Goal: Transaction & Acquisition: Purchase product/service

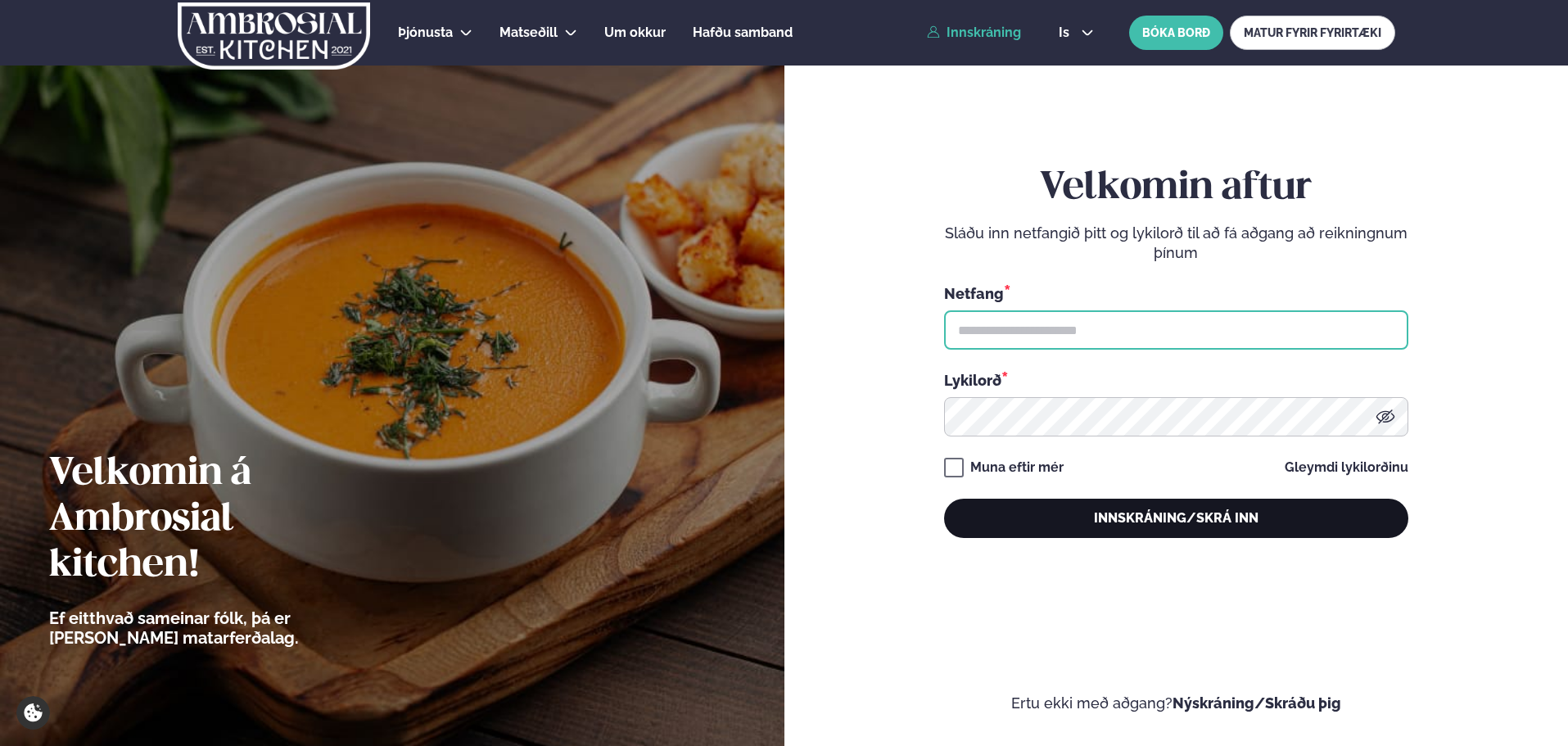
type input "**********"
click at [1171, 516] on button "Innskráning/Skrá inn" at bounding box center [1176, 518] width 464 height 40
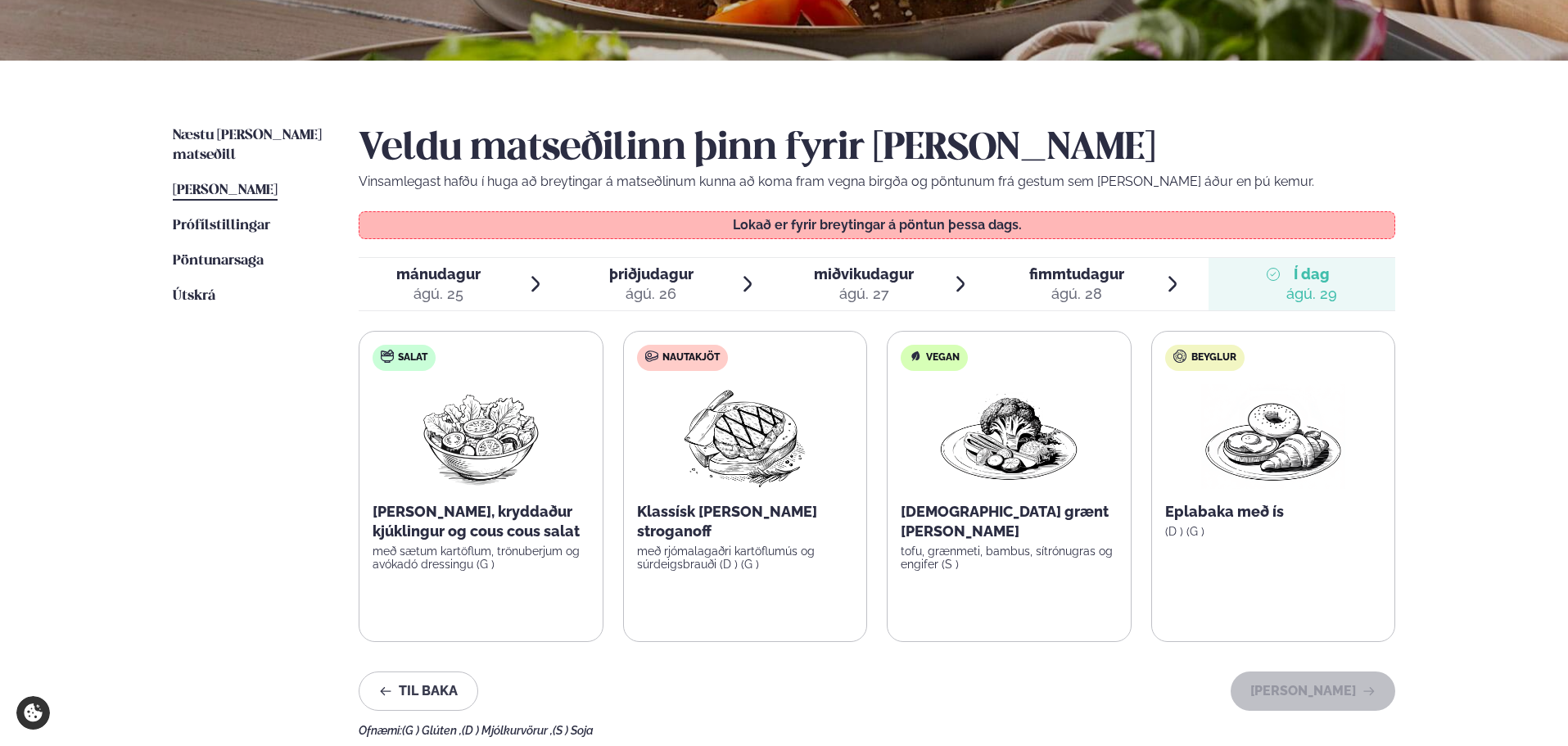
scroll to position [409, 0]
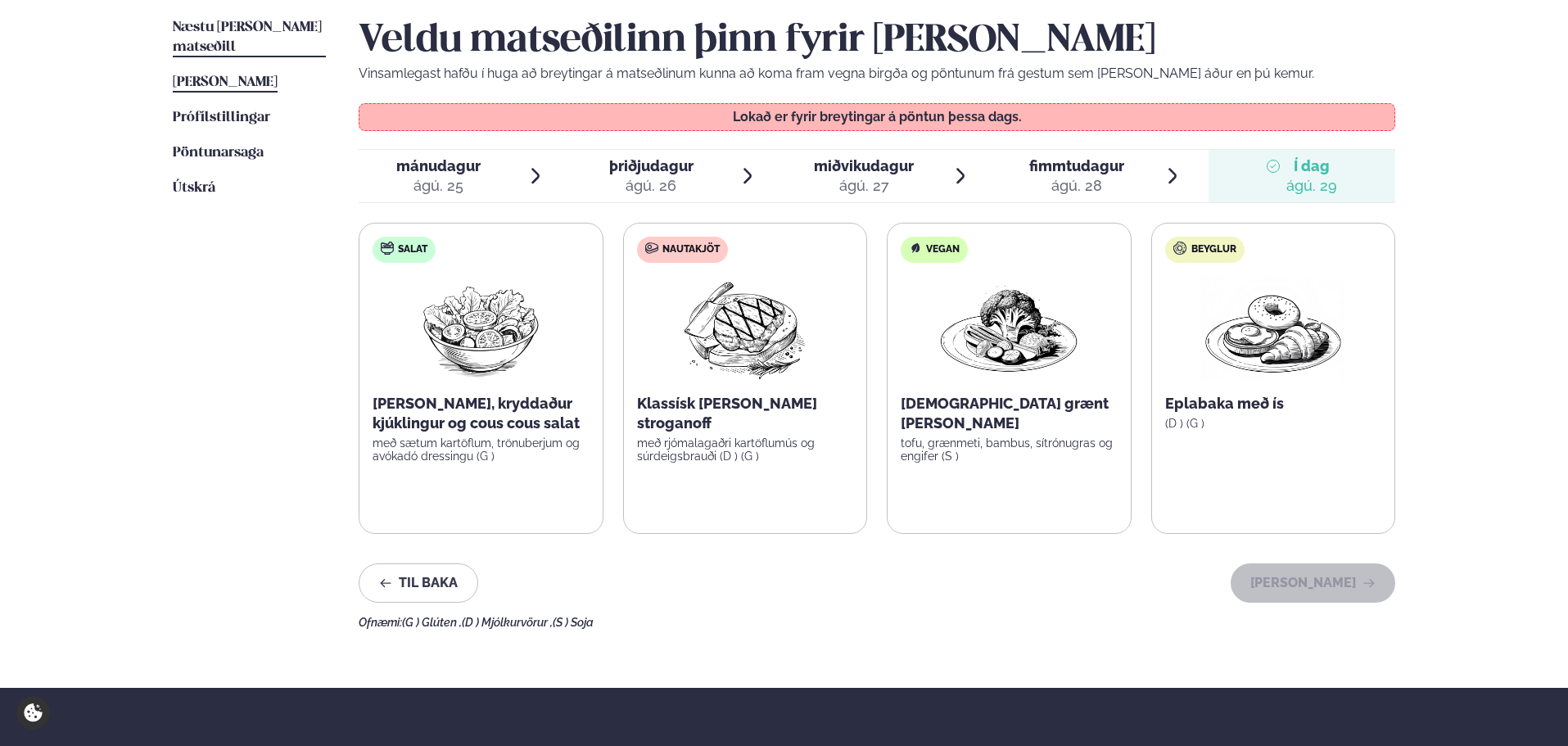
click at [261, 26] on span "Næstu [PERSON_NAME] matseðill" at bounding box center [248, 38] width 149 height 34
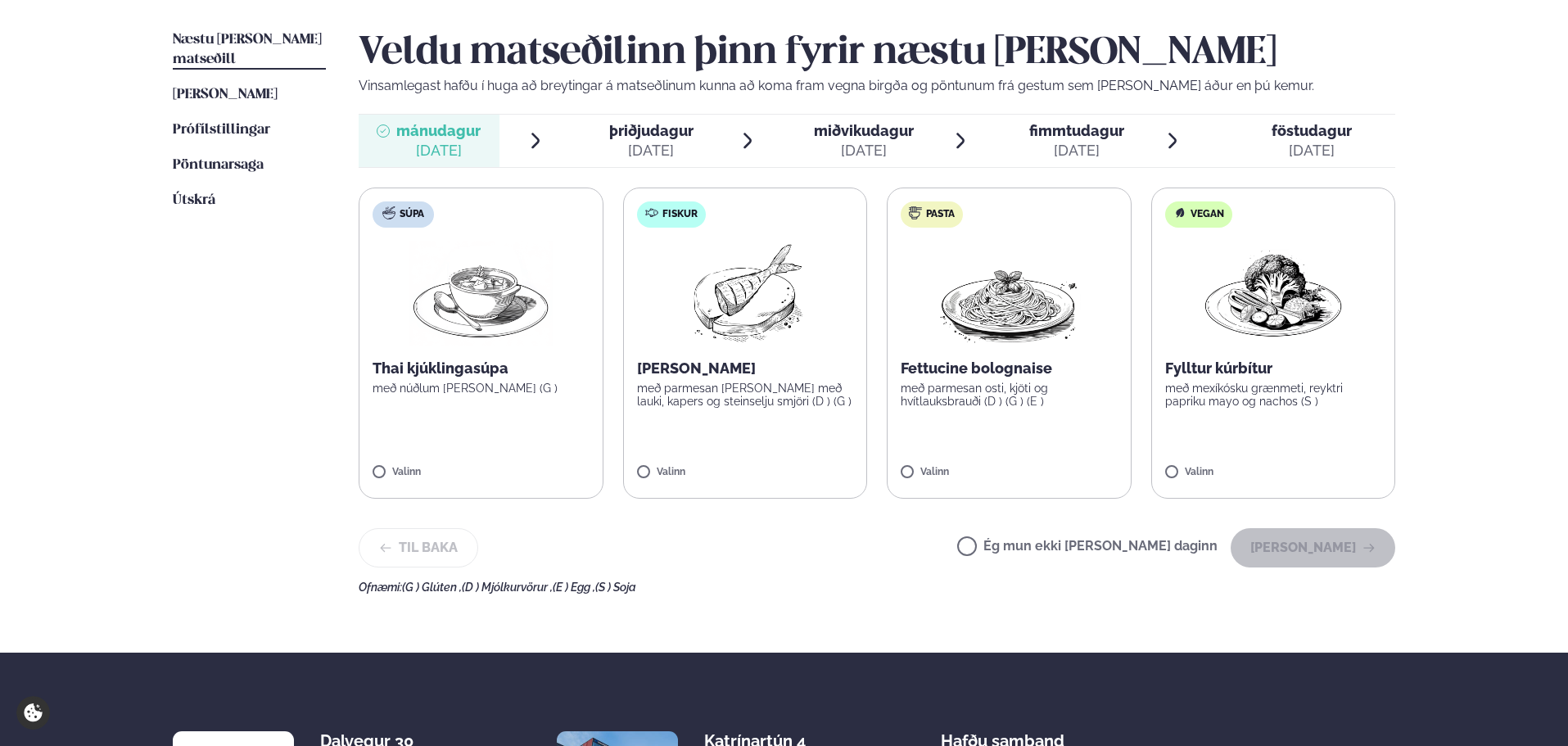
scroll to position [409, 0]
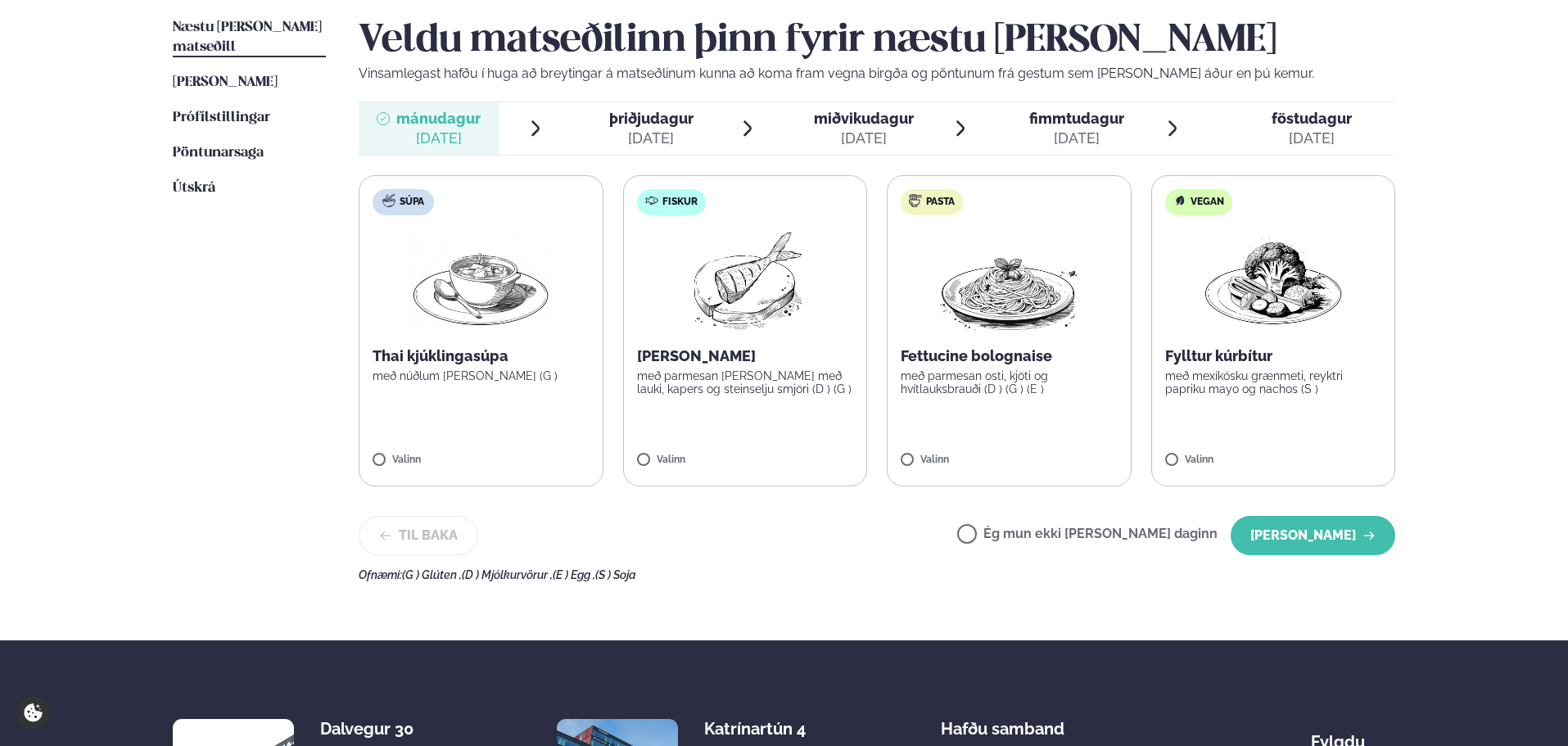
click at [661, 127] on span "þriðjudagur" at bounding box center [651, 119] width 85 height 17
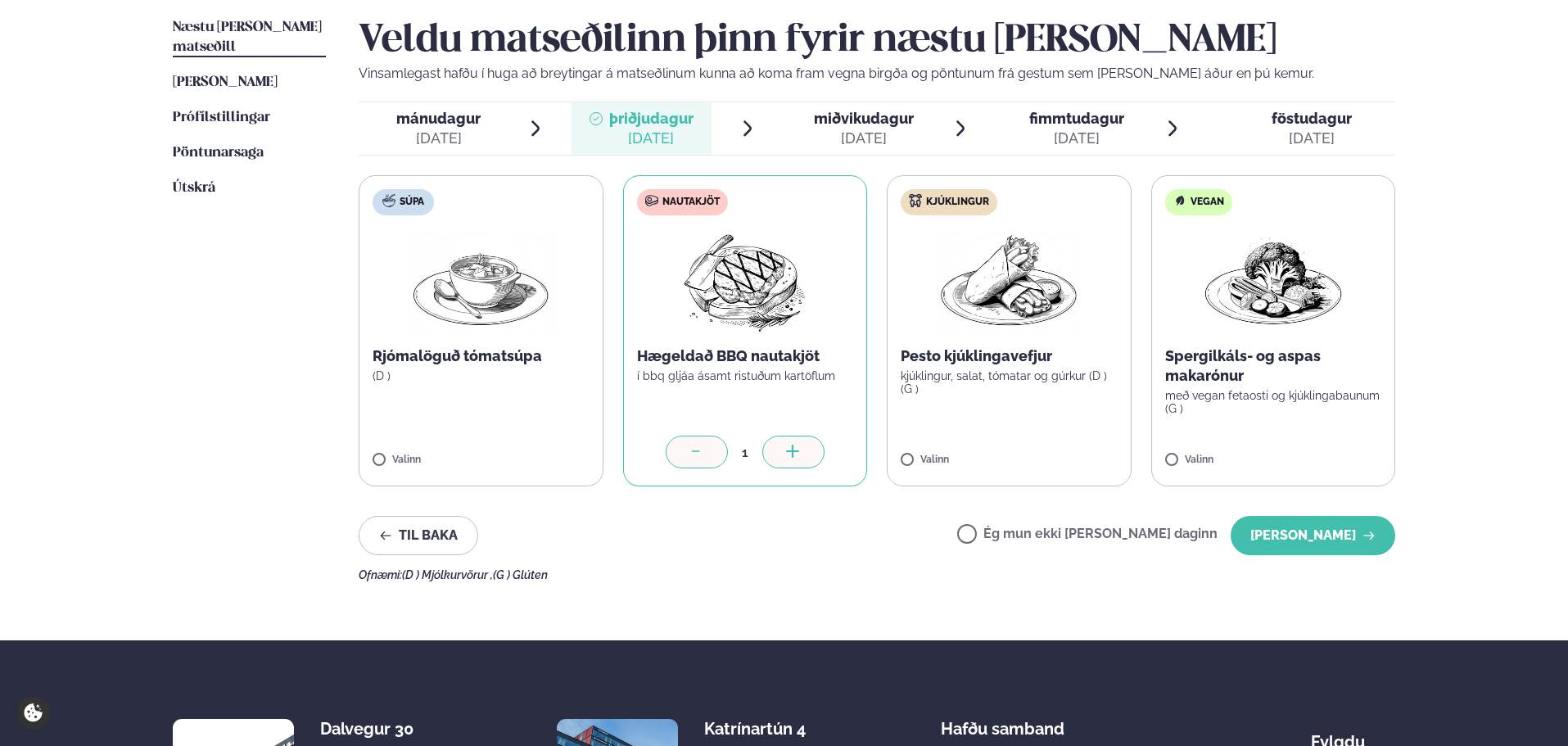
click at [887, 133] on div "[DATE]" at bounding box center [864, 138] width 100 height 20
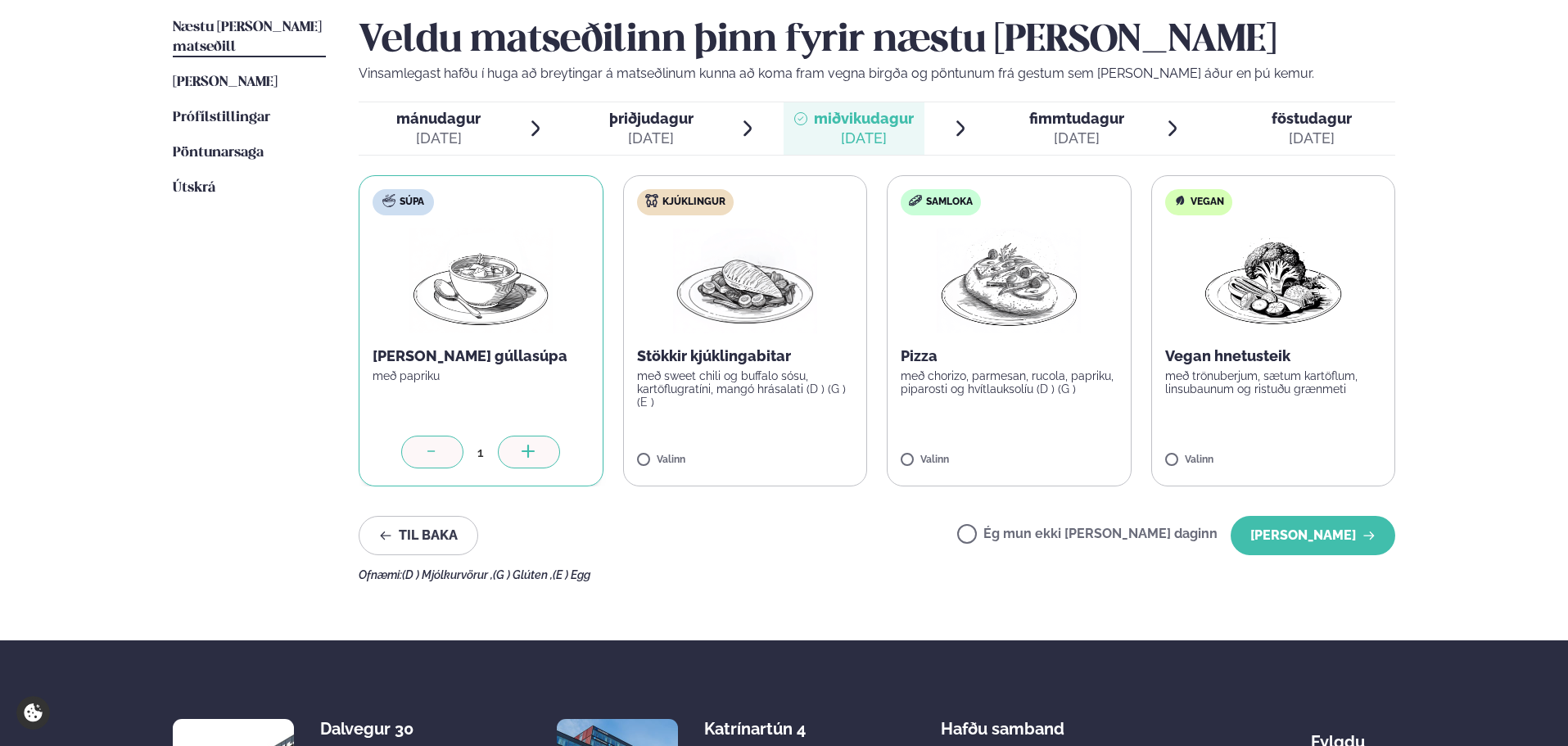
click at [1076, 118] on span "fimmtudagur" at bounding box center [1077, 119] width 95 height 17
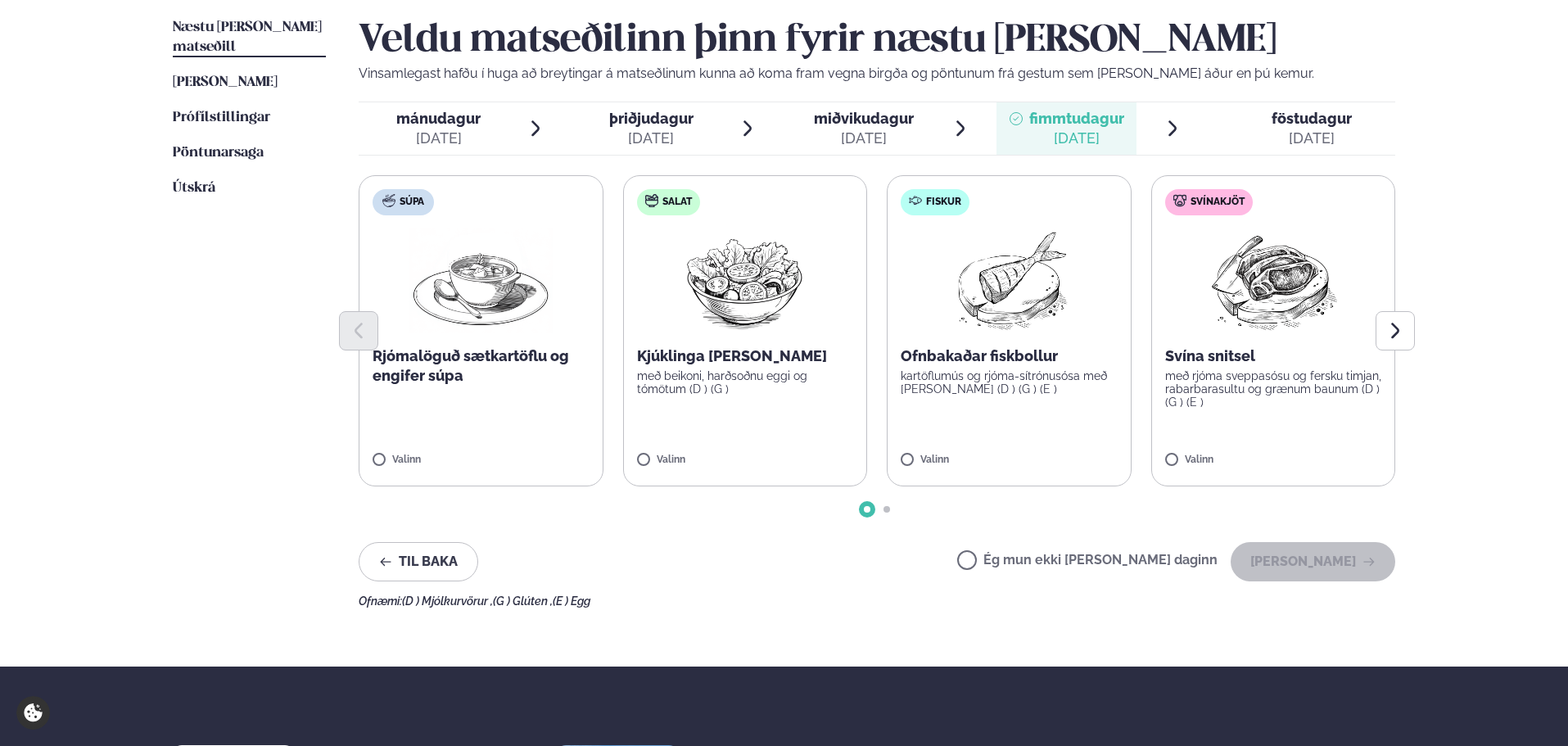
click at [868, 123] on span "miðvikudagur" at bounding box center [864, 119] width 100 height 17
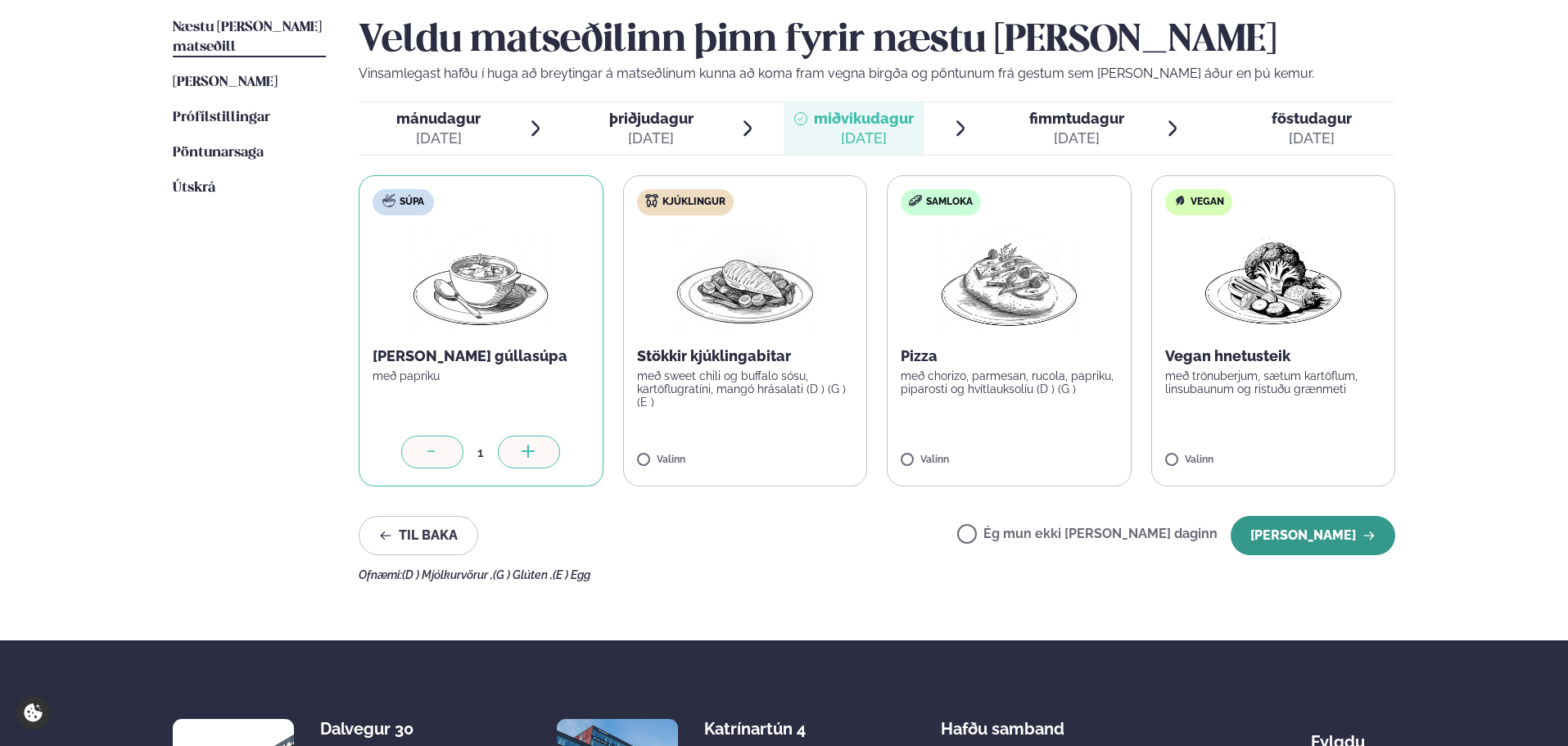
click at [1306, 531] on button "[PERSON_NAME]" at bounding box center [1313, 535] width 165 height 40
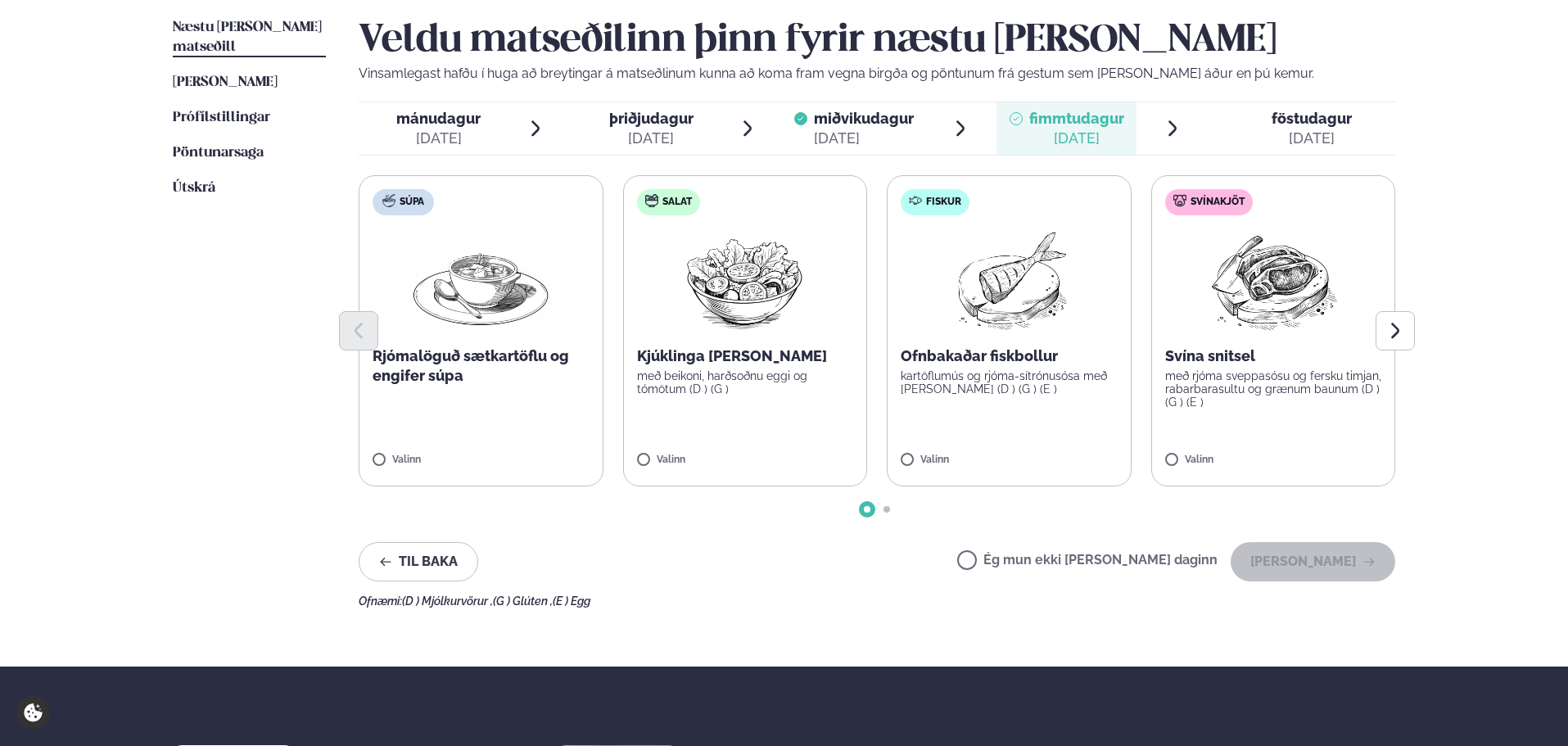
click at [663, 128] on div "þriðjudagur þri." at bounding box center [651, 119] width 85 height 20
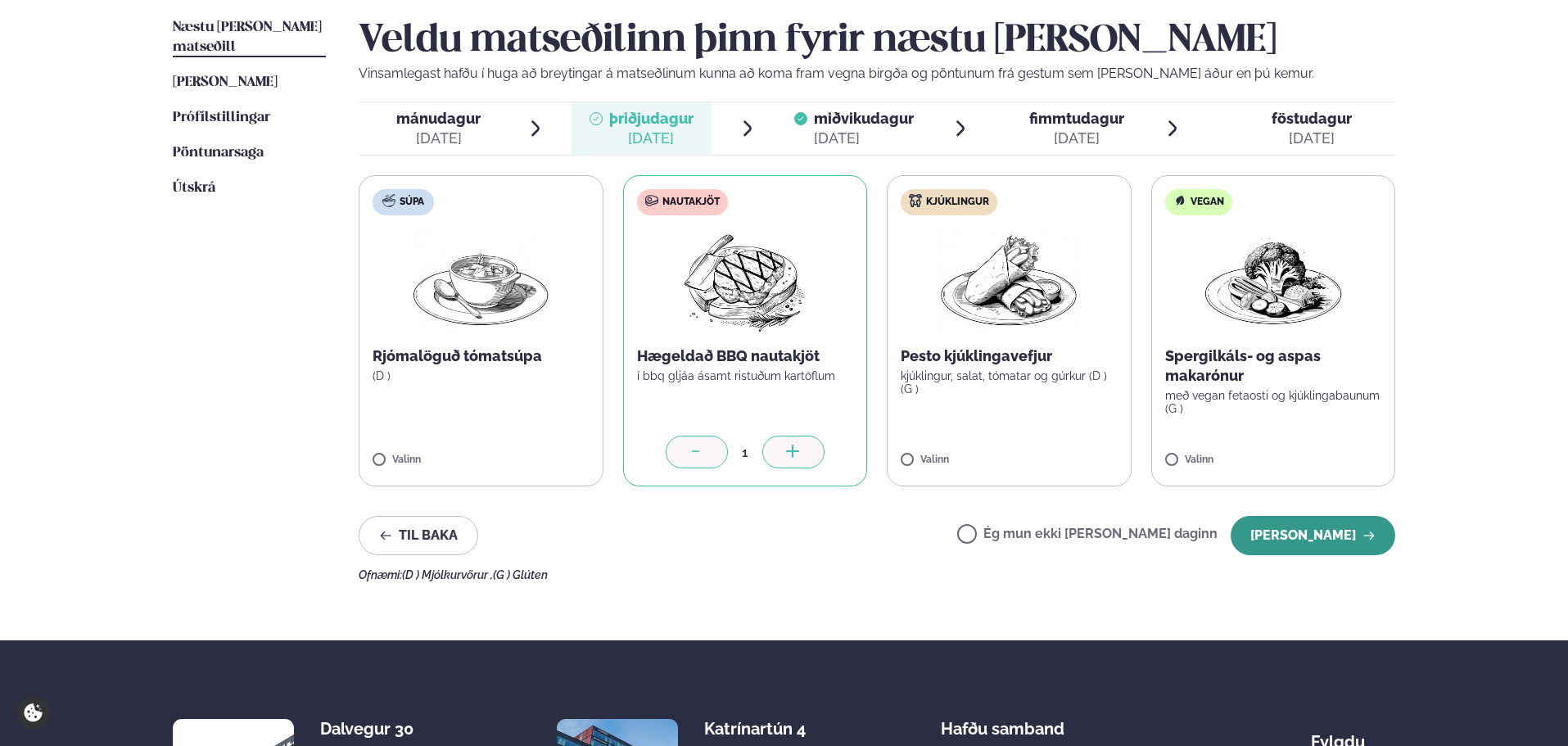
click at [1307, 529] on button "[PERSON_NAME]" at bounding box center [1313, 535] width 165 height 40
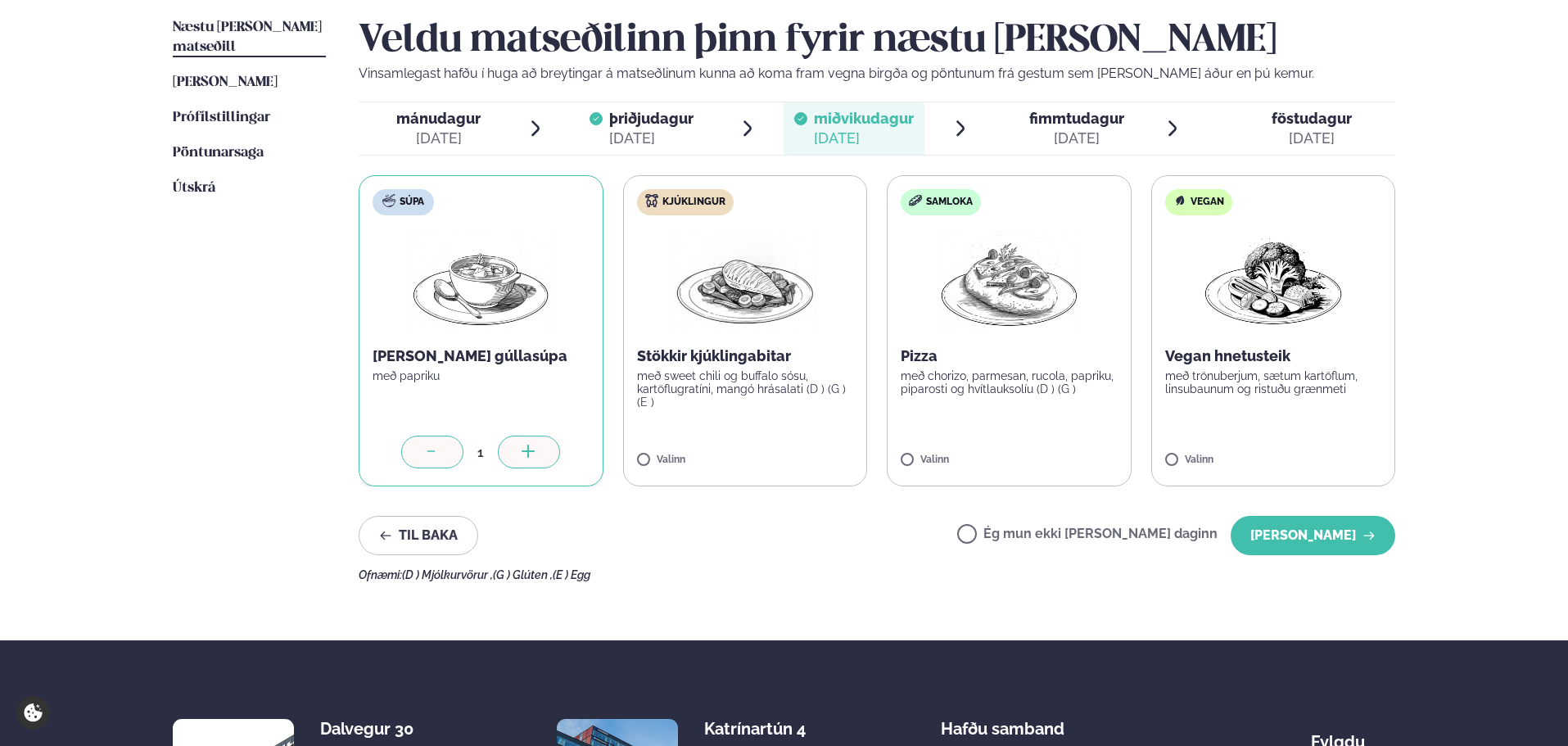
click at [448, 127] on span "mánudagur" at bounding box center [439, 119] width 85 height 17
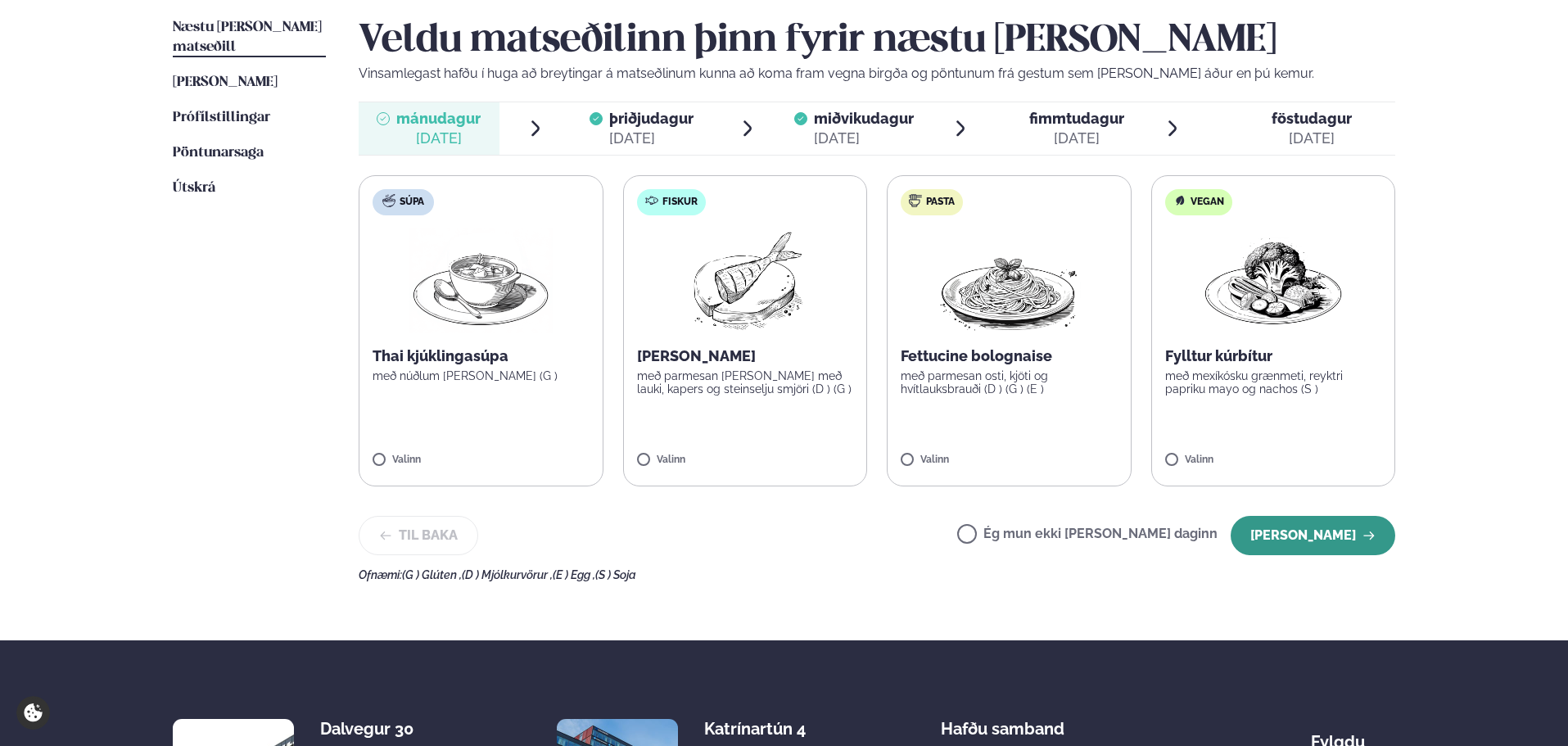
click at [1340, 534] on button "[PERSON_NAME]" at bounding box center [1313, 535] width 165 height 40
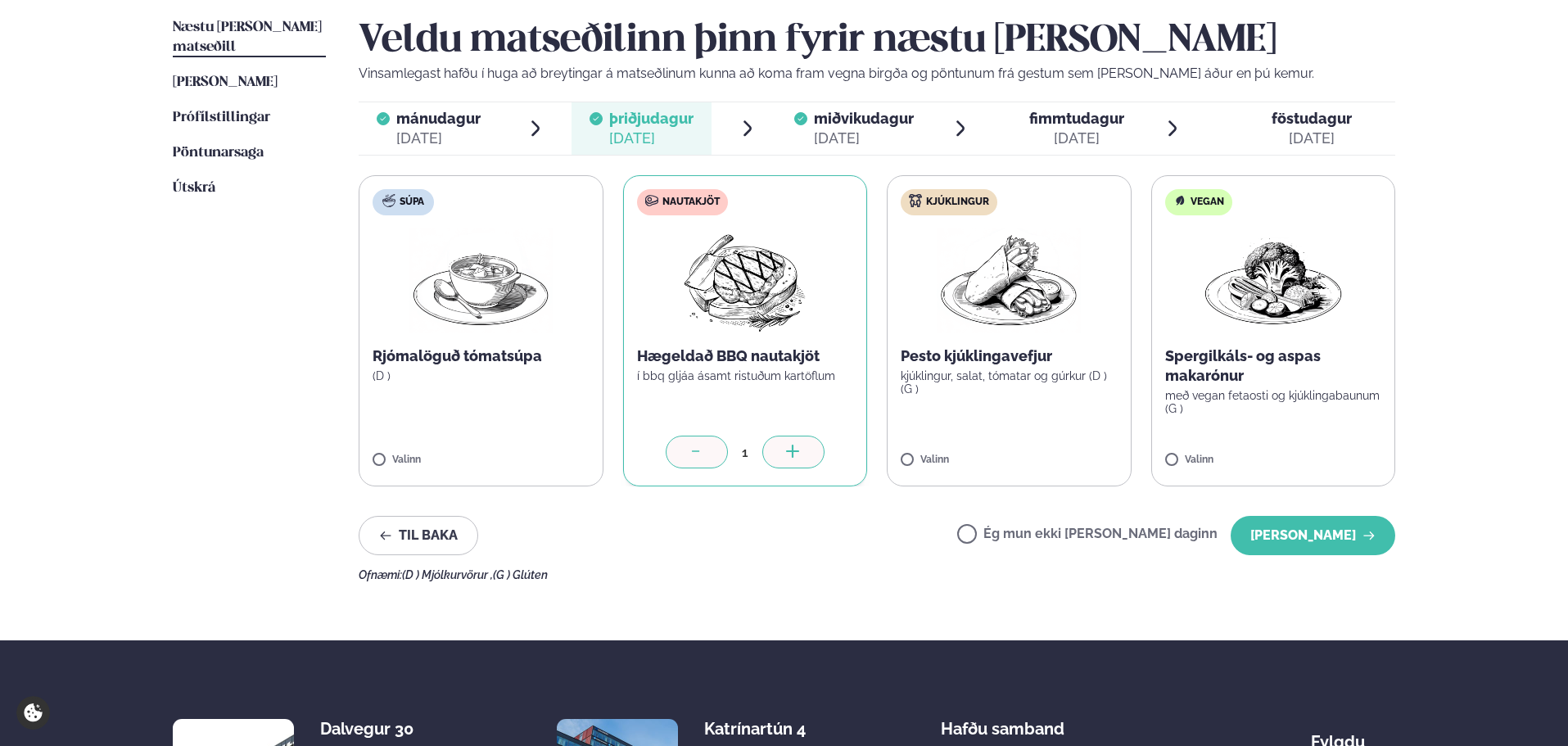
click at [1048, 127] on div "fimmtudagur fim." at bounding box center [1077, 119] width 95 height 20
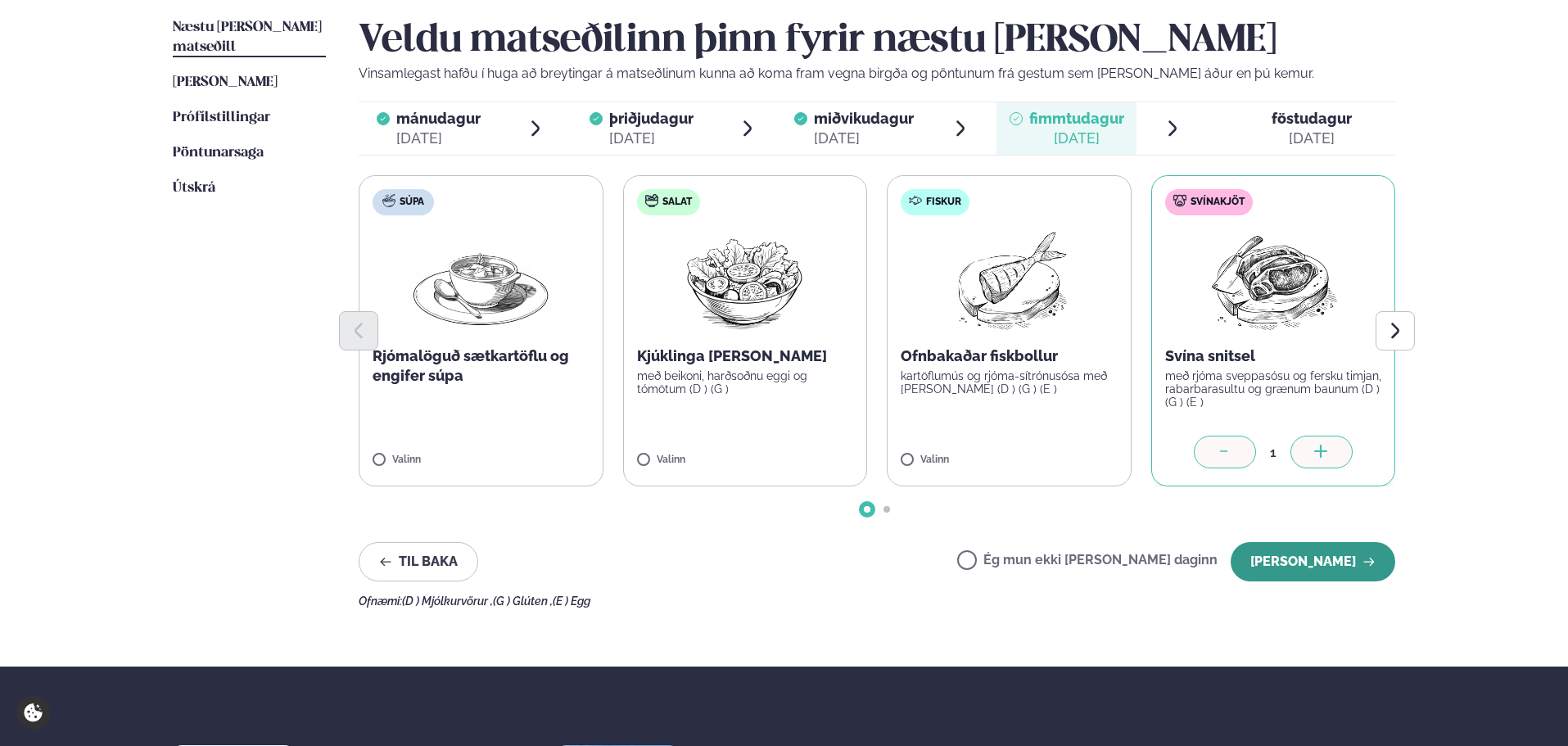
click at [1345, 559] on button "[PERSON_NAME]" at bounding box center [1313, 562] width 165 height 40
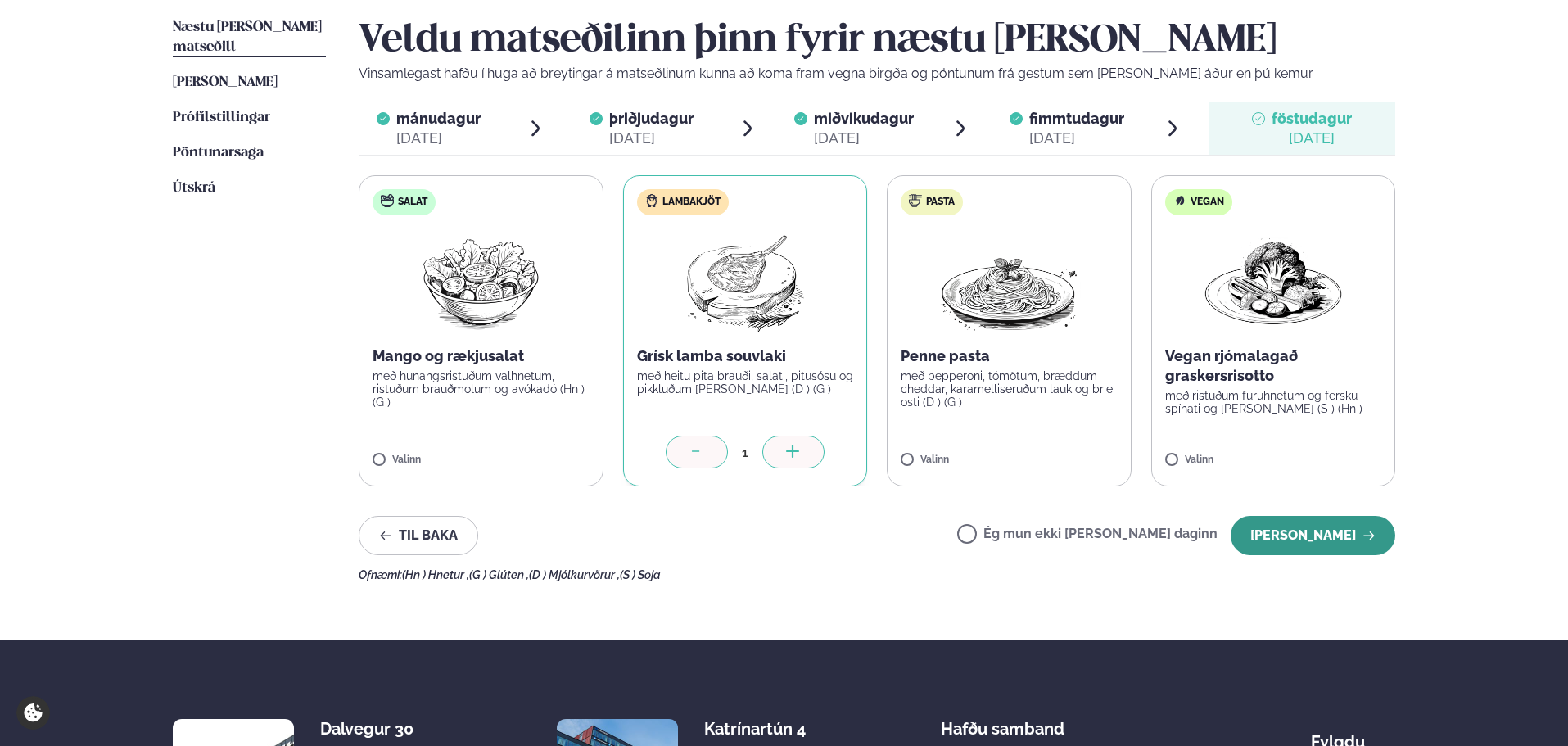
click at [1334, 527] on button "[PERSON_NAME]" at bounding box center [1313, 535] width 165 height 40
